Goal: Browse casually

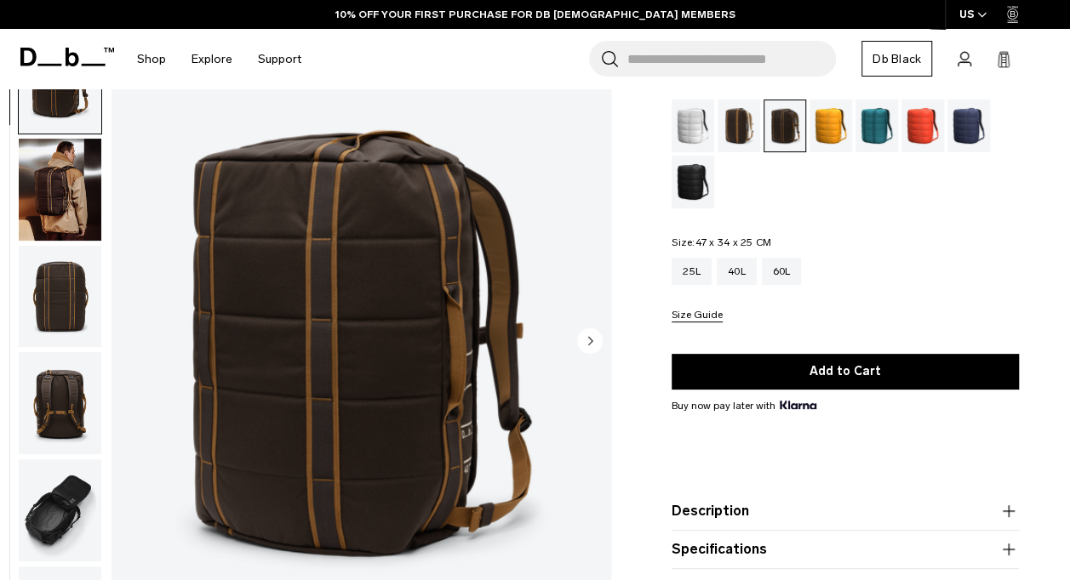
scroll to position [111, 0]
click at [60, 405] on img "button" at bounding box center [60, 404] width 83 height 102
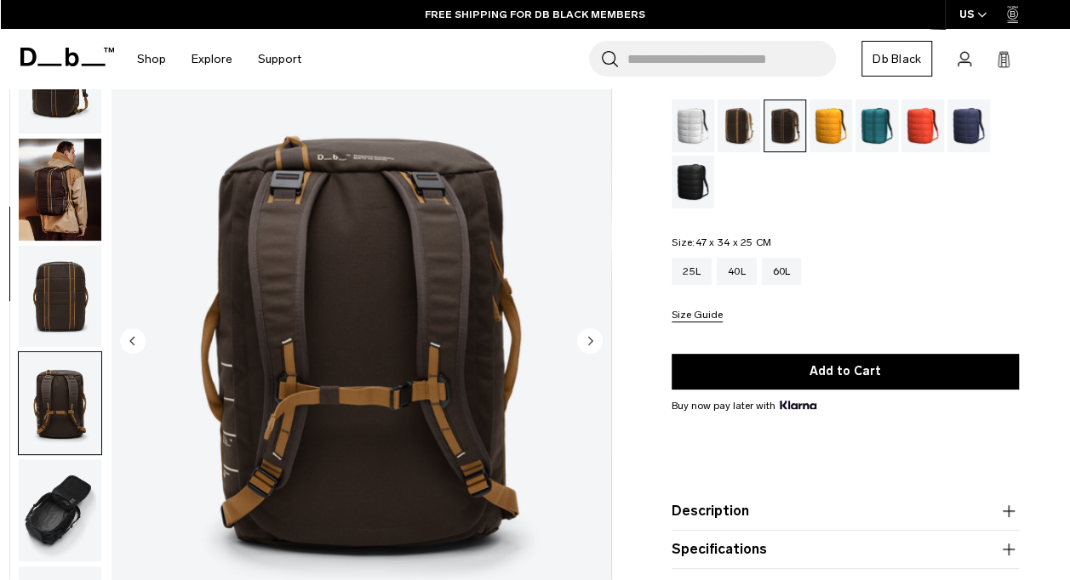
scroll to position [322, 0]
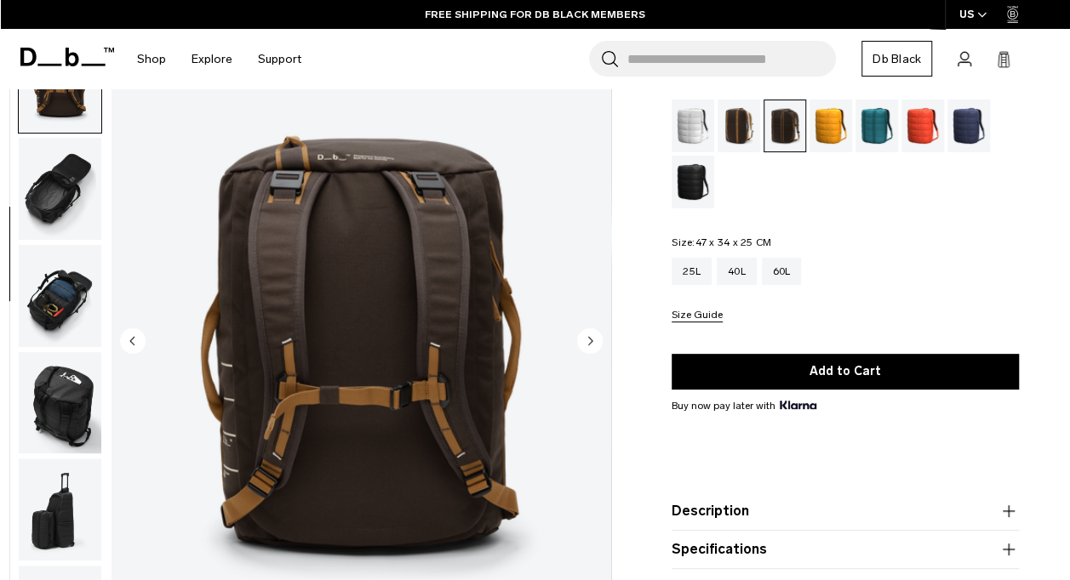
click at [69, 206] on img "button" at bounding box center [60, 189] width 83 height 102
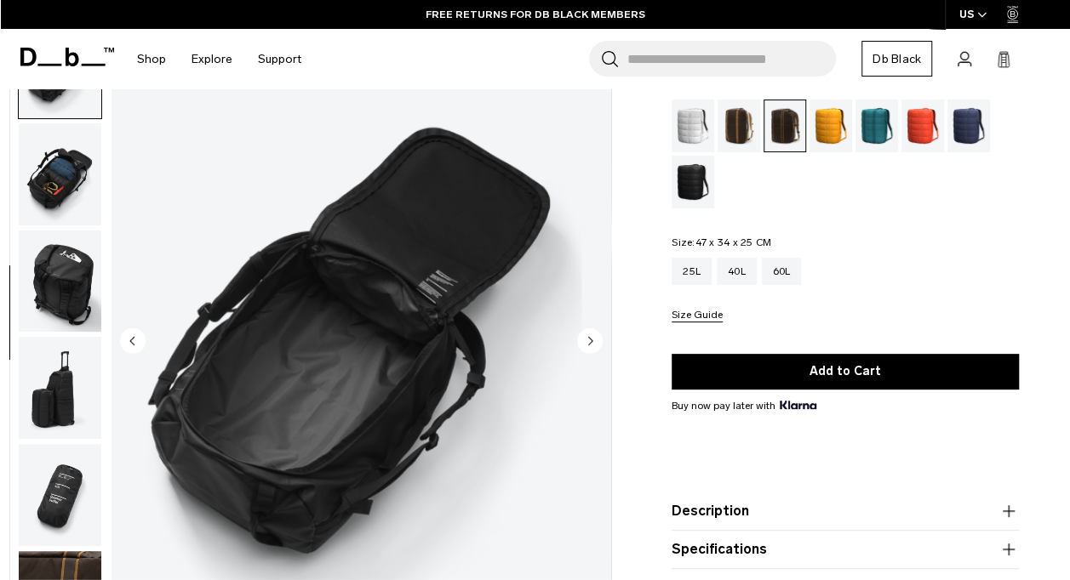
scroll to position [415, 0]
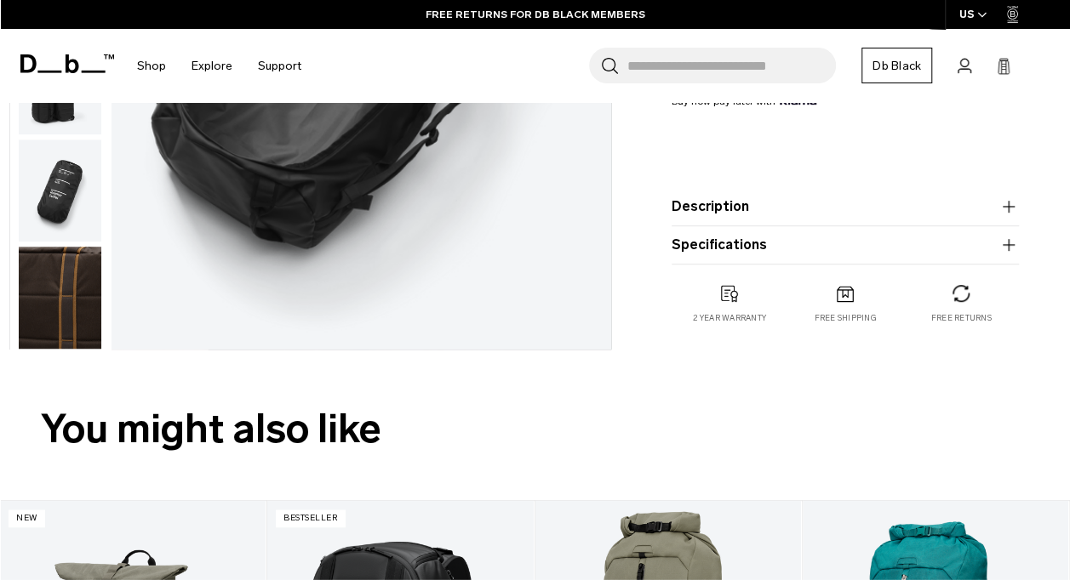
click at [62, 306] on img "button" at bounding box center [60, 298] width 83 height 102
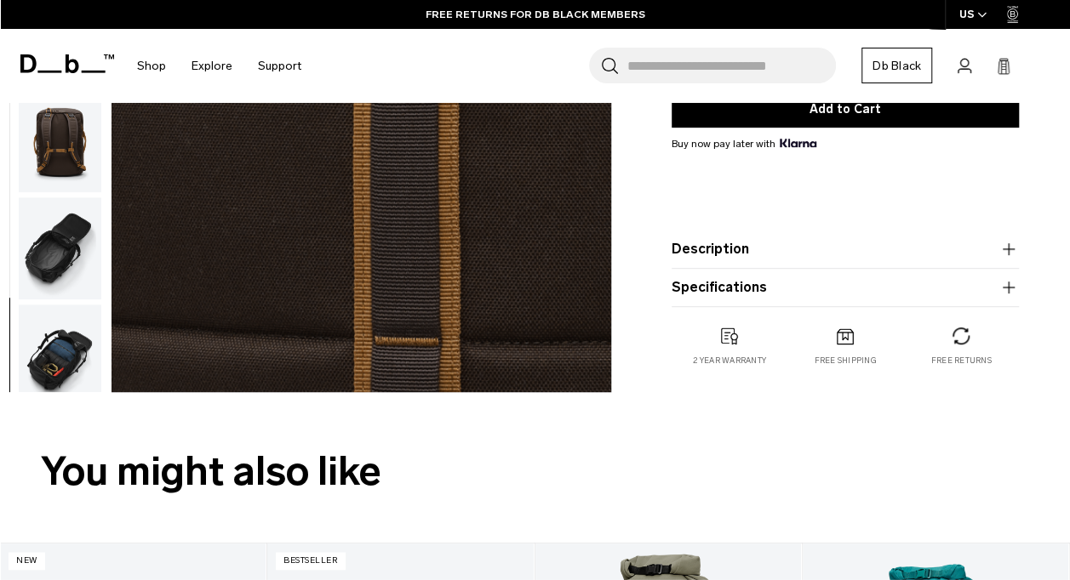
scroll to position [89, 0]
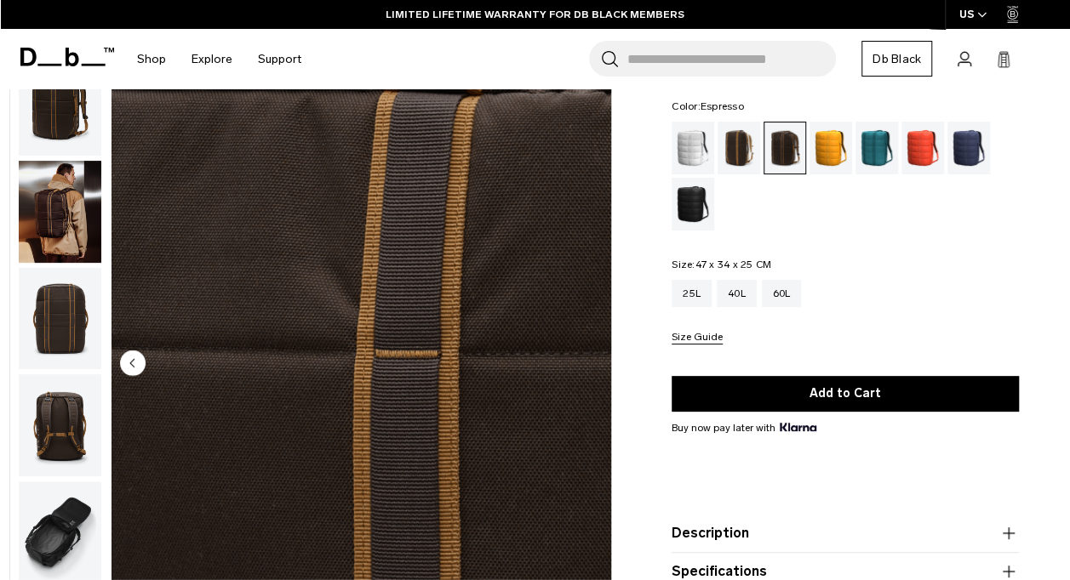
click at [58, 293] on img "button" at bounding box center [60, 319] width 83 height 102
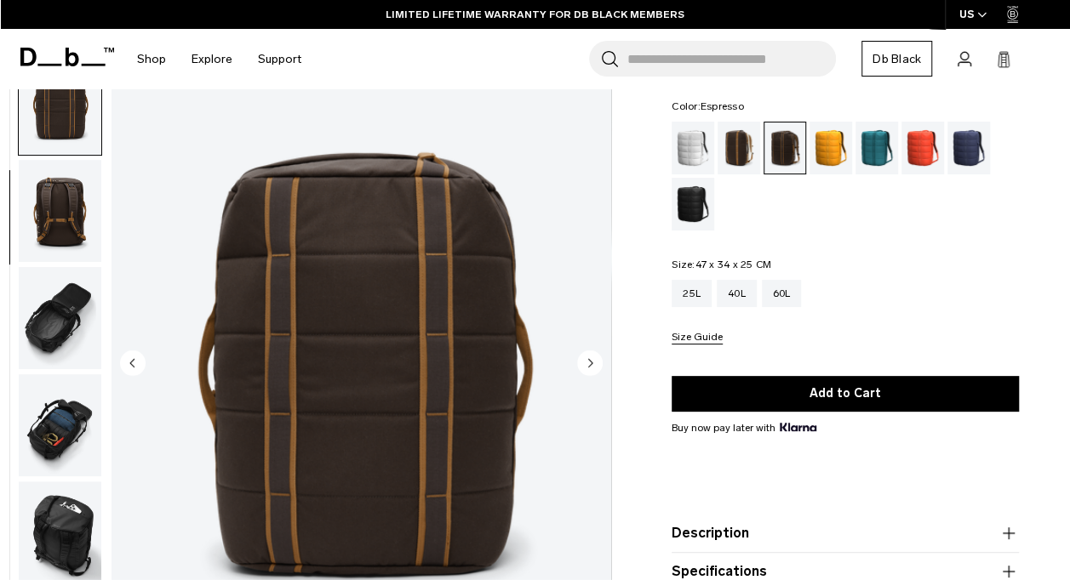
click at [59, 232] on img "button" at bounding box center [60, 212] width 83 height 102
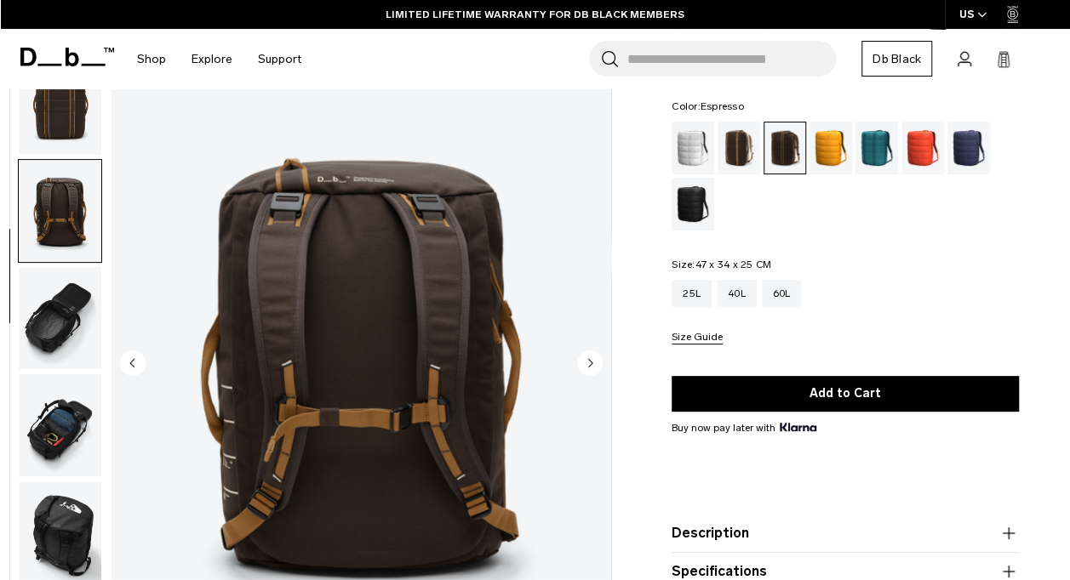
scroll to position [322, 0]
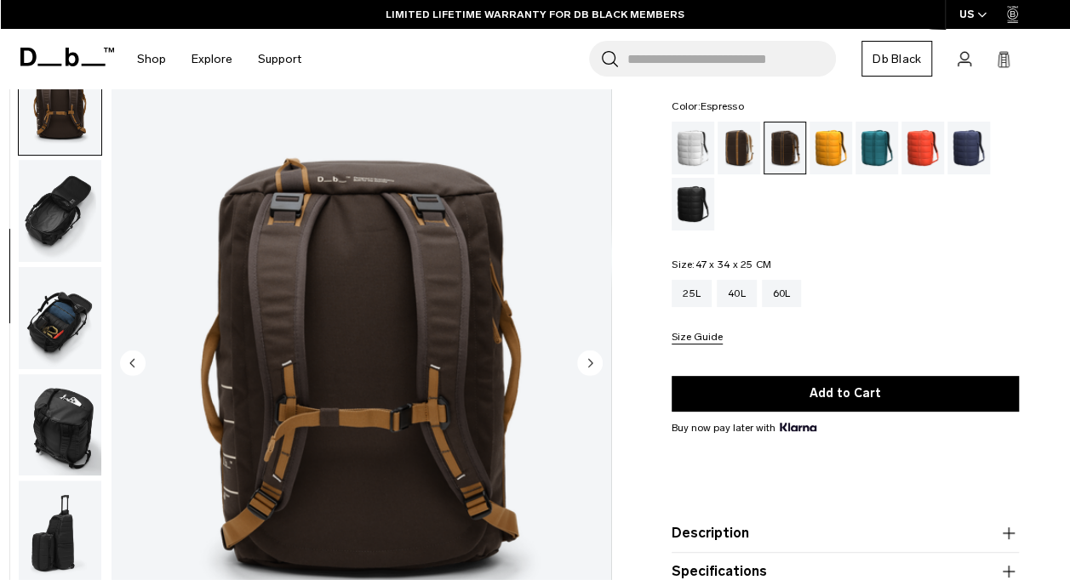
click at [71, 140] on img "button" at bounding box center [60, 105] width 83 height 102
click at [75, 123] on img "button" at bounding box center [60, 105] width 83 height 102
click at [61, 426] on img "button" at bounding box center [60, 426] width 83 height 102
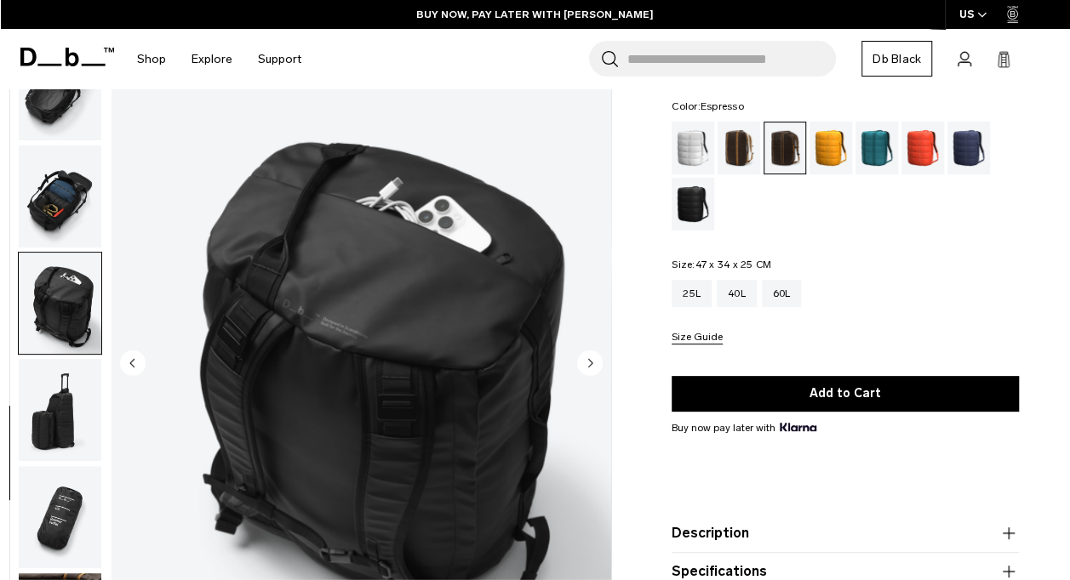
click at [47, 531] on img "button" at bounding box center [60, 518] width 83 height 102
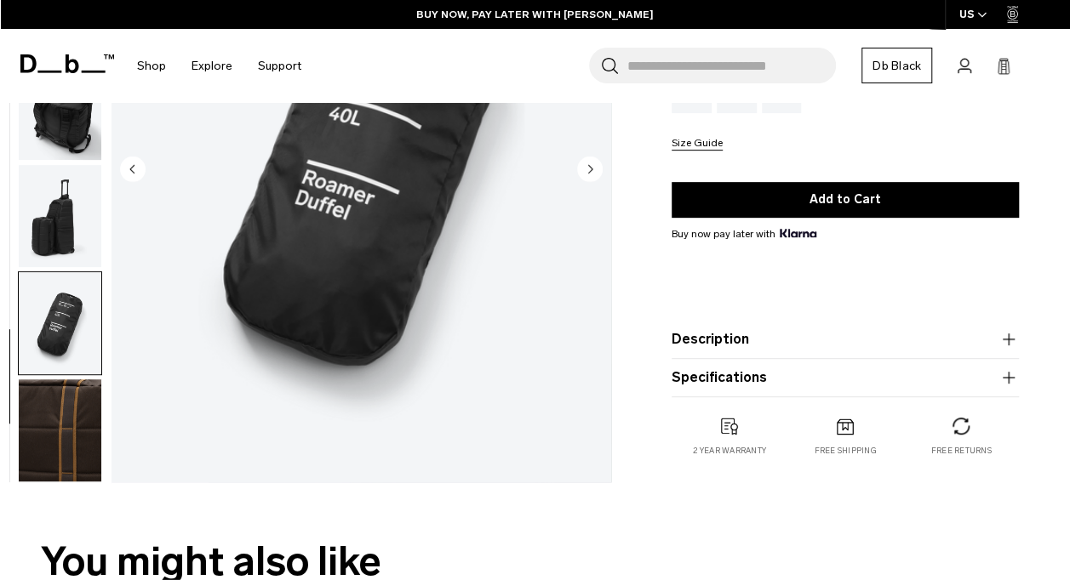
scroll to position [0, 0]
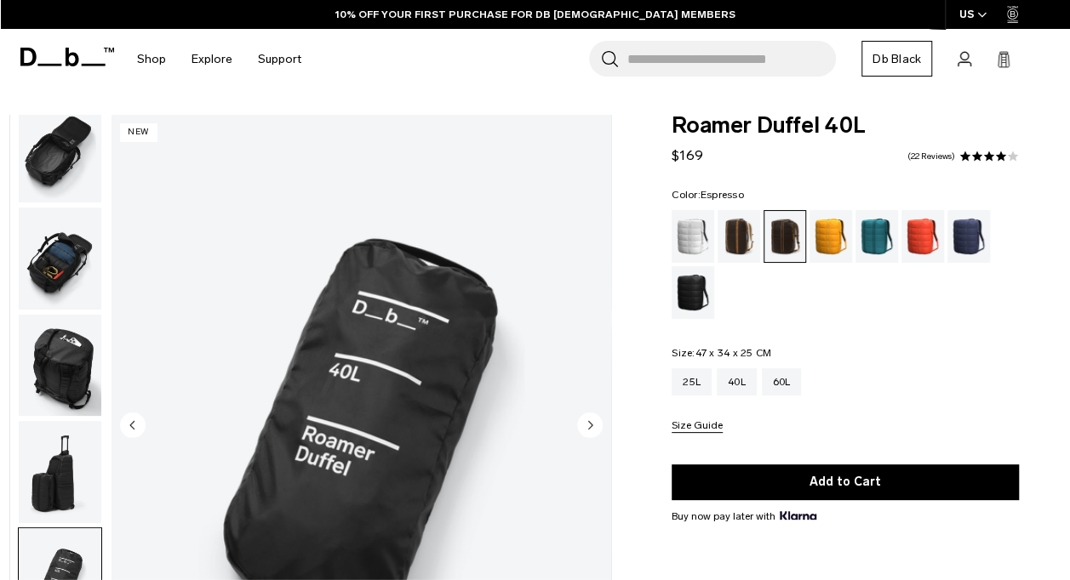
click at [70, 284] on img "button" at bounding box center [60, 259] width 83 height 102
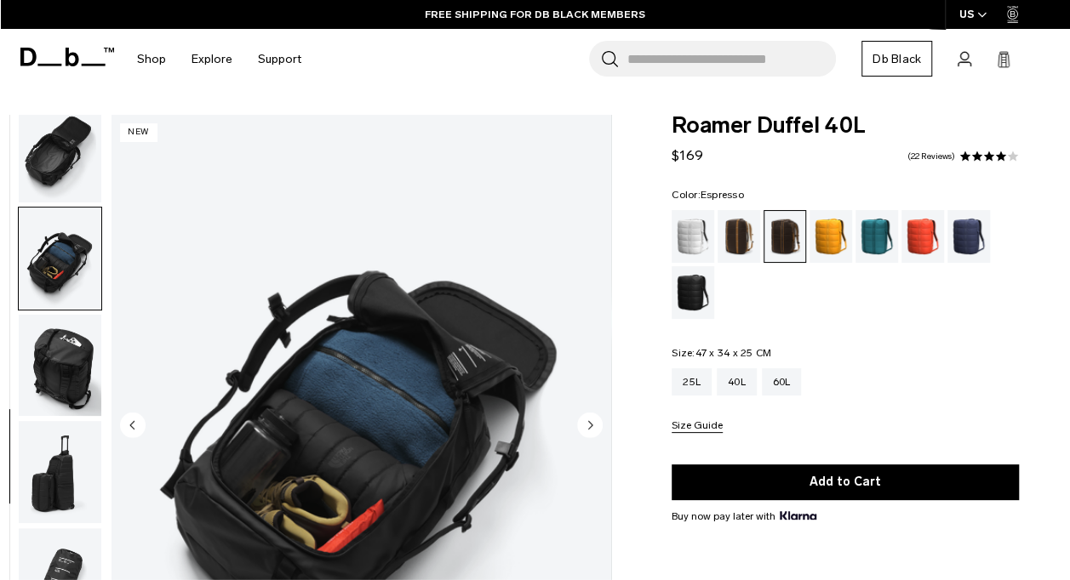
click at [50, 177] on img "button" at bounding box center [60, 151] width 83 height 102
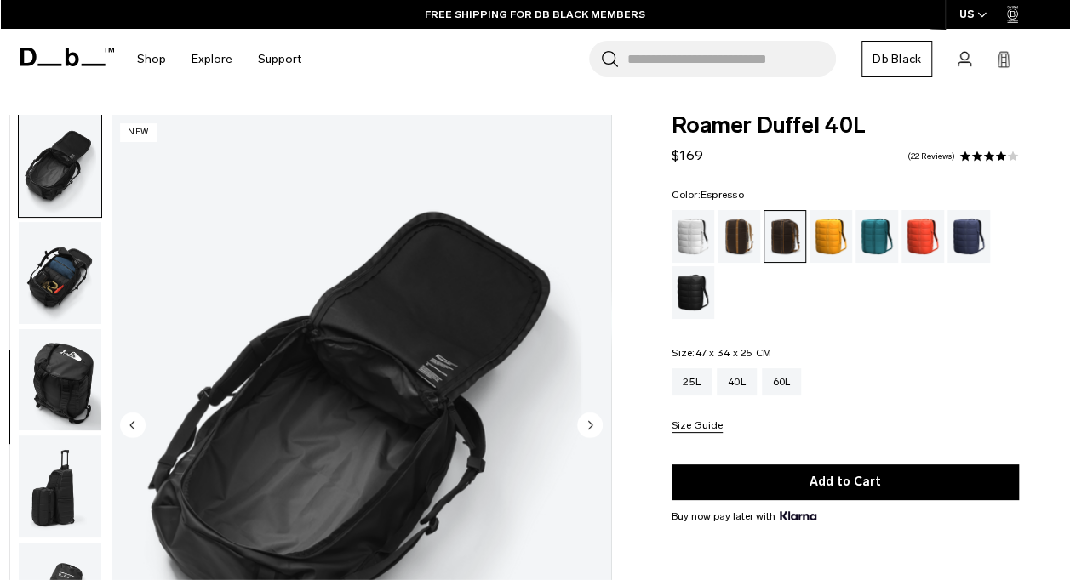
click at [371, 483] on img "5 / 10" at bounding box center [361, 427] width 500 height 624
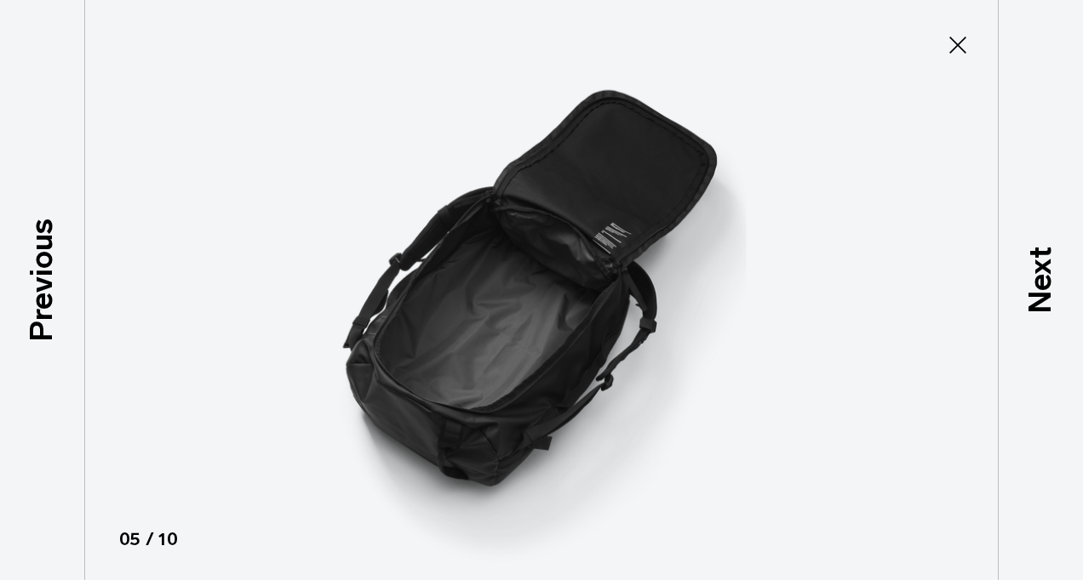
click at [947, 55] on icon at bounding box center [957, 44] width 27 height 27
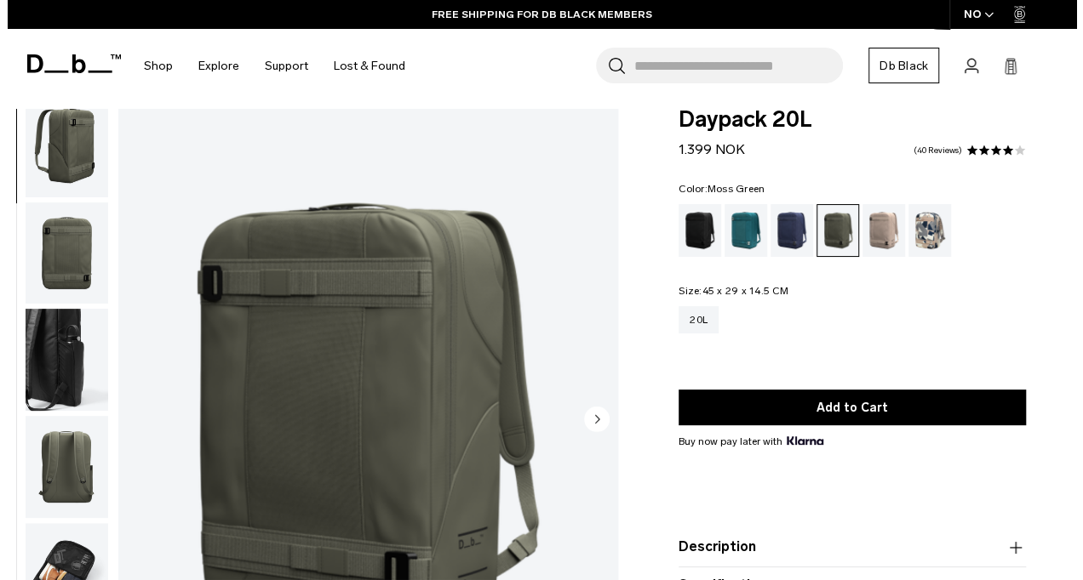
scroll to position [5, 0]
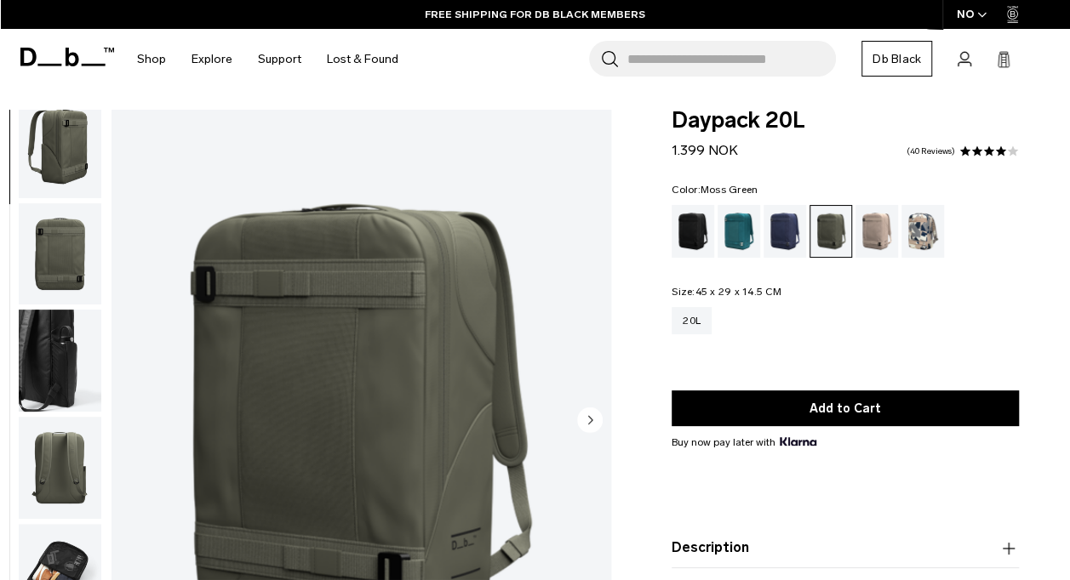
click at [425, 334] on img "1 / 7" at bounding box center [361, 422] width 500 height 624
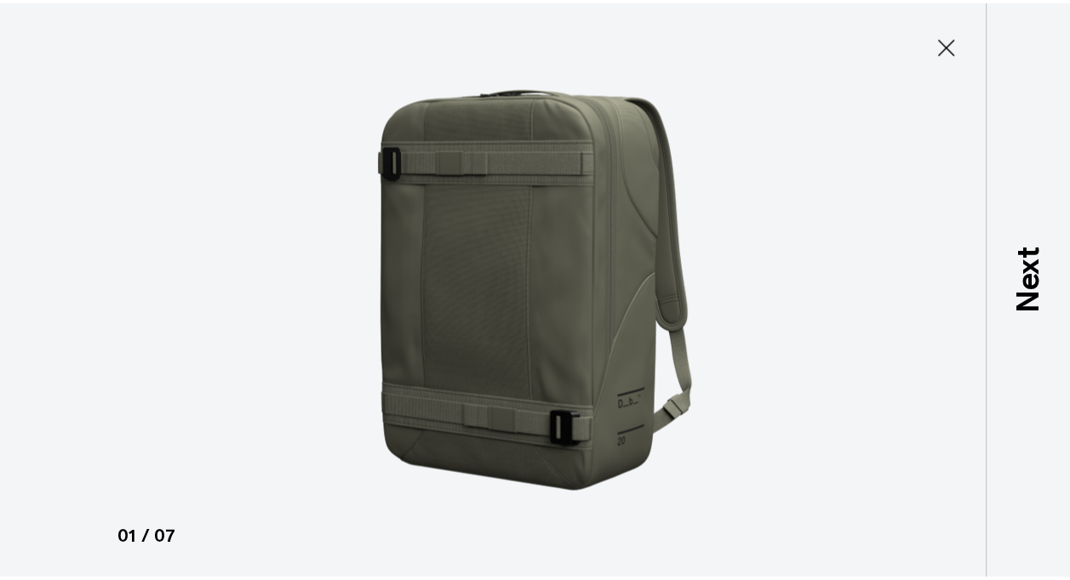
scroll to position [113, 0]
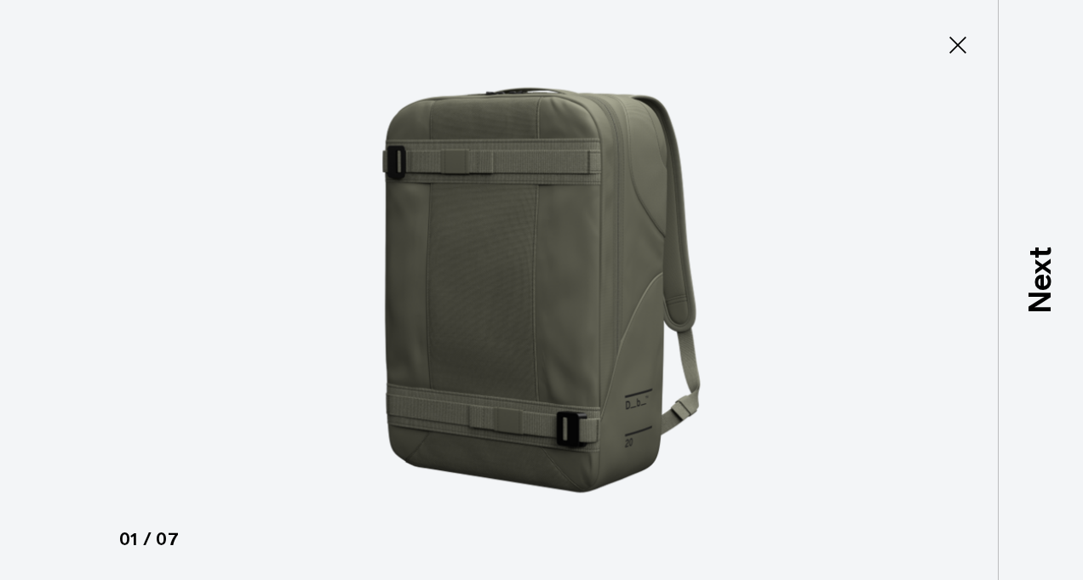
click at [608, 242] on img at bounding box center [541, 290] width 766 height 580
click at [963, 35] on icon at bounding box center [957, 44] width 27 height 27
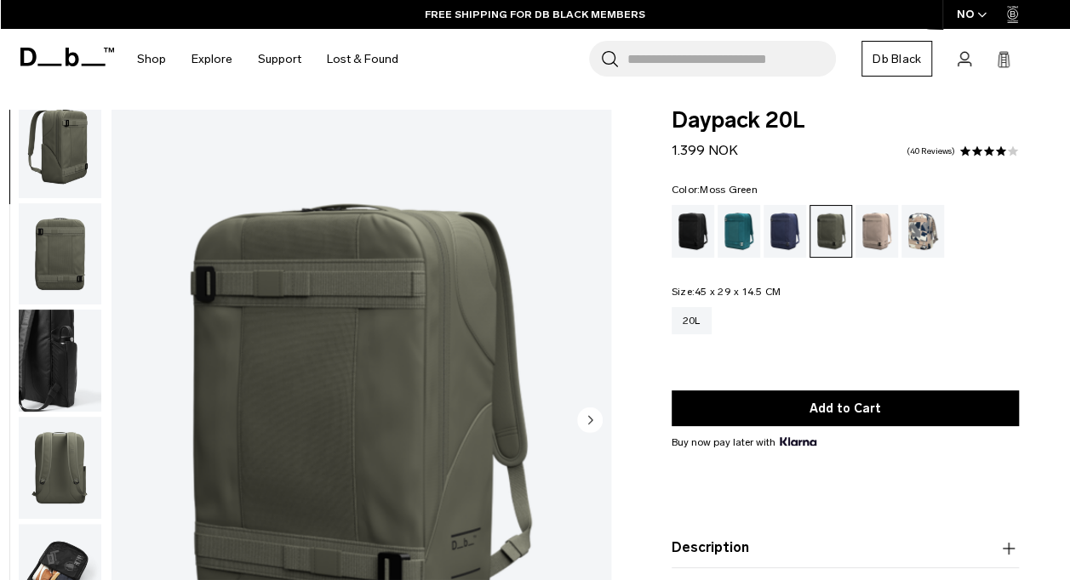
scroll to position [0, 0]
